Goal: Transaction & Acquisition: Book appointment/travel/reservation

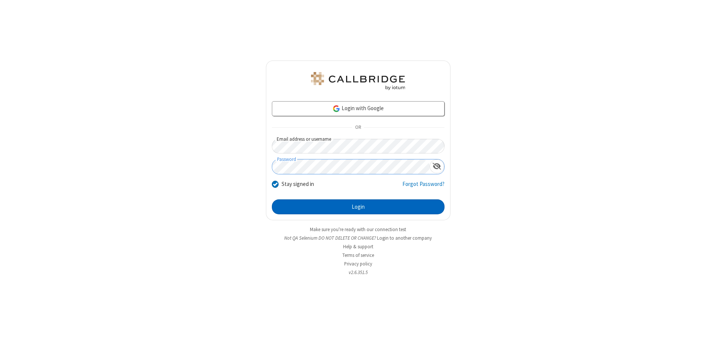
click at [358, 207] on button "Login" at bounding box center [358, 206] width 173 height 15
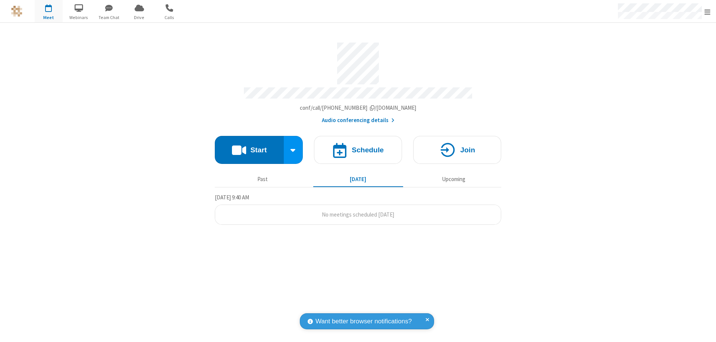
click at [708, 12] on span "Open menu" at bounding box center [708, 11] width 6 height 7
click at [48, 11] on span "button" at bounding box center [49, 7] width 28 height 13
click at [358, 146] on h4 "Schedule" at bounding box center [368, 149] width 32 height 7
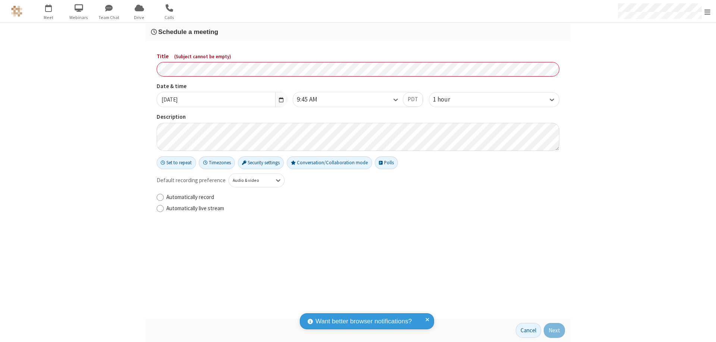
click at [358, 32] on h3 "Schedule a meeting" at bounding box center [358, 31] width 414 height 7
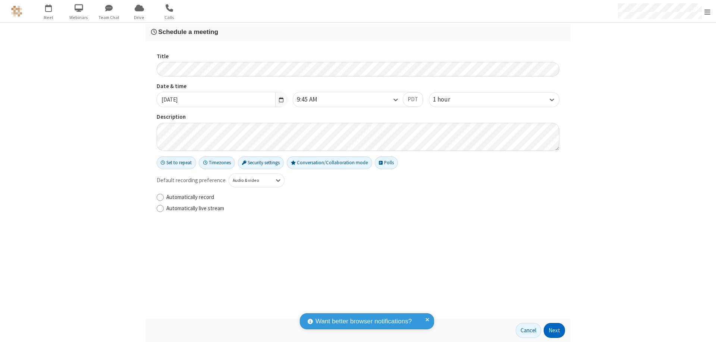
click at [555, 330] on button "Next" at bounding box center [554, 330] width 21 height 15
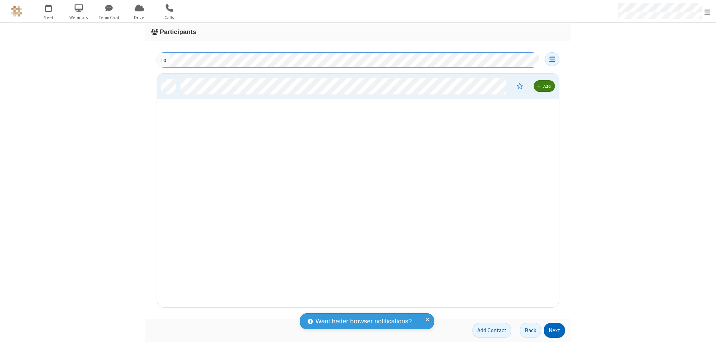
click at [555, 330] on button "Next" at bounding box center [554, 330] width 21 height 15
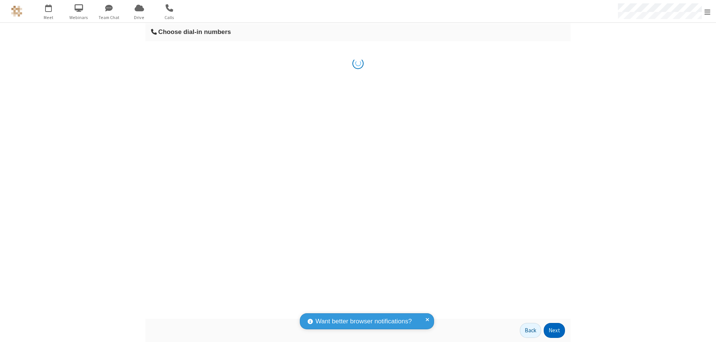
click at [555, 330] on button "Next" at bounding box center [554, 330] width 21 height 15
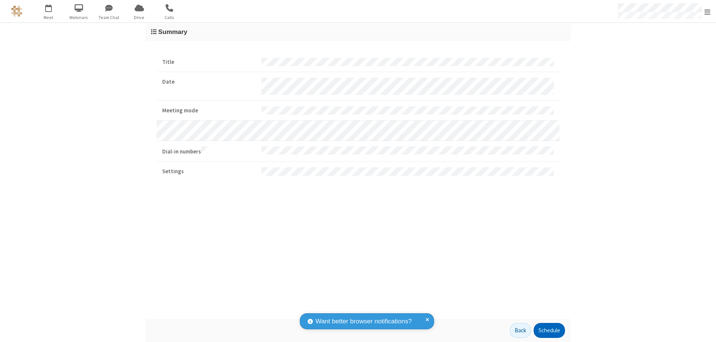
click at [549, 330] on button "Schedule" at bounding box center [549, 330] width 31 height 15
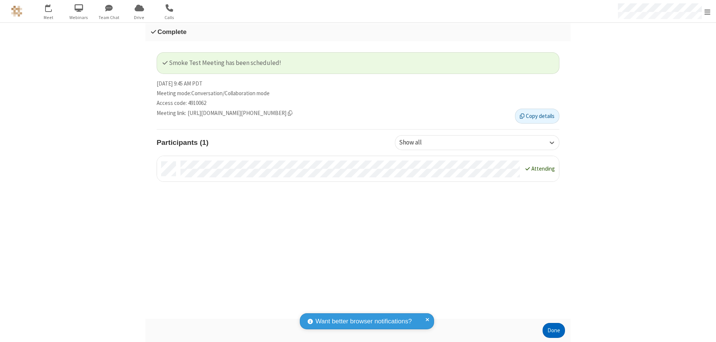
click at [554, 330] on button "Done" at bounding box center [554, 330] width 22 height 15
